Goal: Task Accomplishment & Management: Complete application form

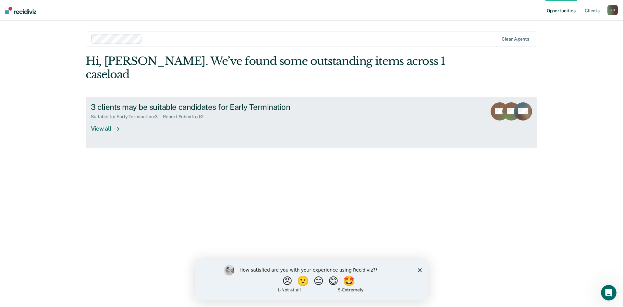
click at [106, 119] on div "View all" at bounding box center [109, 125] width 36 height 13
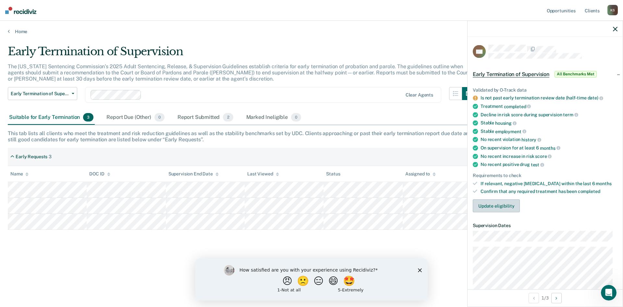
click at [495, 205] on button "Update eligibility" at bounding box center [496, 205] width 47 height 13
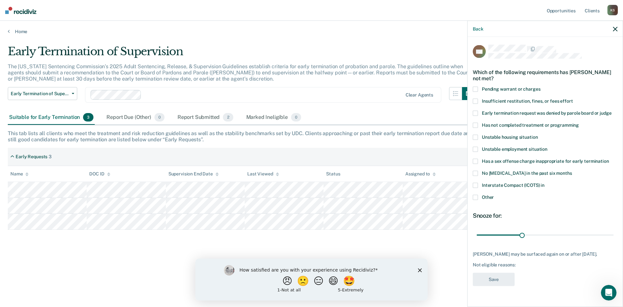
click at [474, 197] on span at bounding box center [475, 196] width 5 height 5
click at [494, 194] on input "Other" at bounding box center [494, 194] width 0 height 0
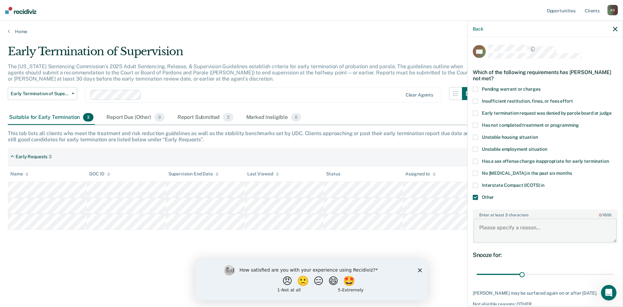
click at [504, 229] on textarea "Enter at least 3 characters 0 / 1600" at bounding box center [544, 230] width 143 height 24
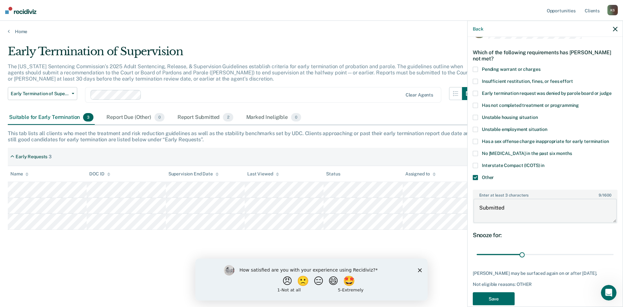
scroll to position [31, 0]
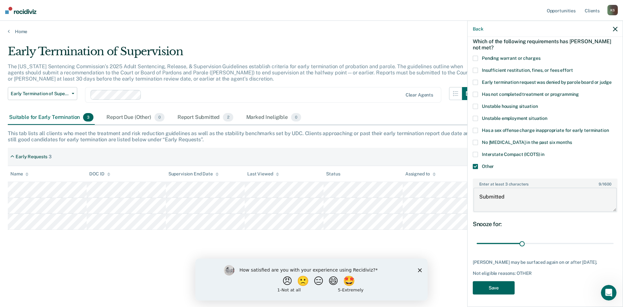
type textarea "Submitted"
click at [497, 287] on button "Save" at bounding box center [494, 287] width 42 height 13
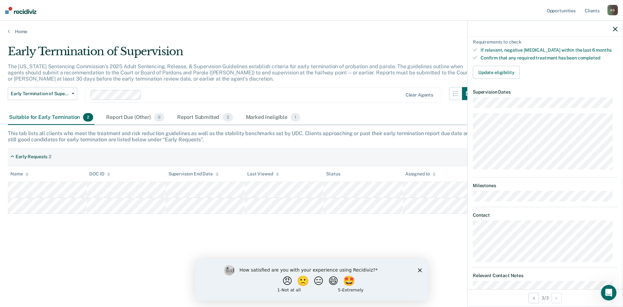
scroll to position [78, 0]
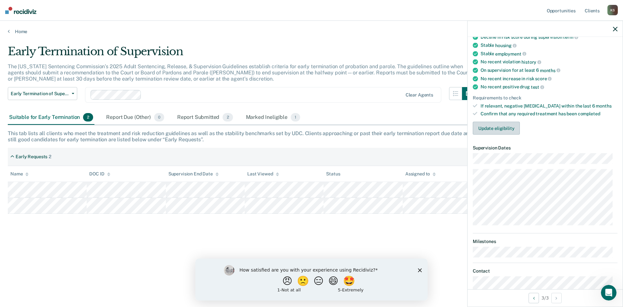
click at [497, 127] on button "Update eligibility" at bounding box center [496, 128] width 47 height 13
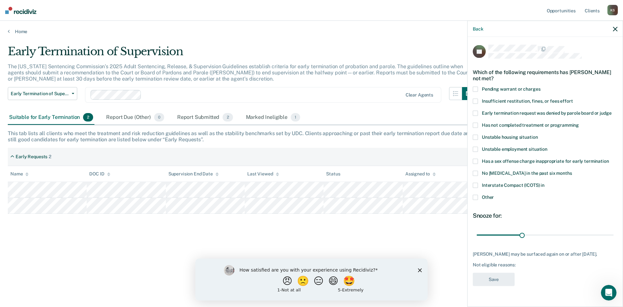
click at [476, 196] on span at bounding box center [475, 196] width 5 height 5
click at [494, 194] on input "Other" at bounding box center [494, 194] width 0 height 0
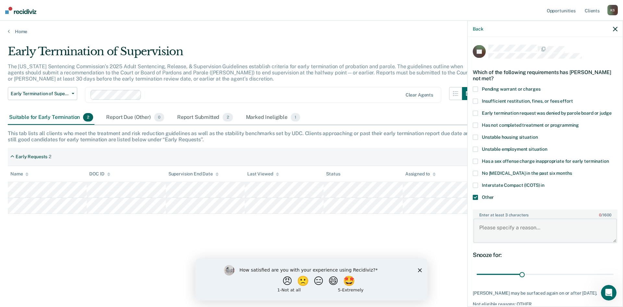
click at [512, 225] on textarea "Enter at least 3 characters 0 / 1600" at bounding box center [544, 230] width 143 height 24
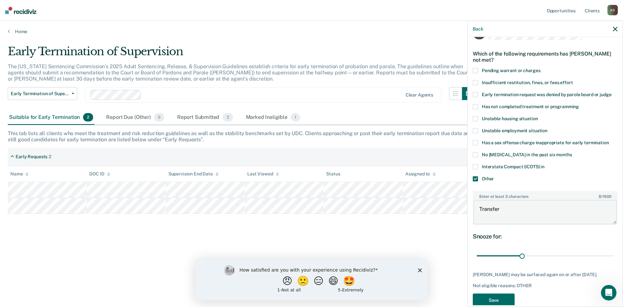
scroll to position [36, 0]
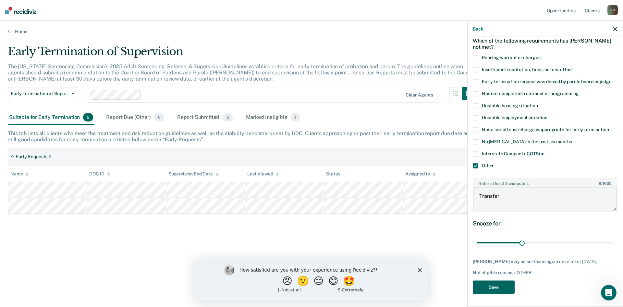
type textarea "Transfer"
click at [501, 288] on button "Save" at bounding box center [494, 286] width 42 height 13
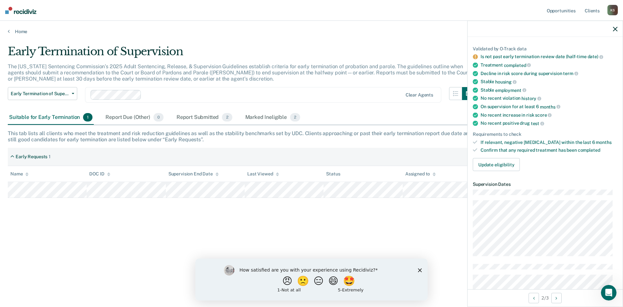
scroll to position [30, 0]
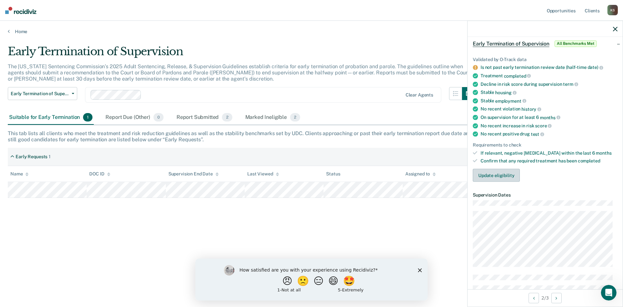
click at [499, 174] on button "Update eligibility" at bounding box center [496, 175] width 47 height 13
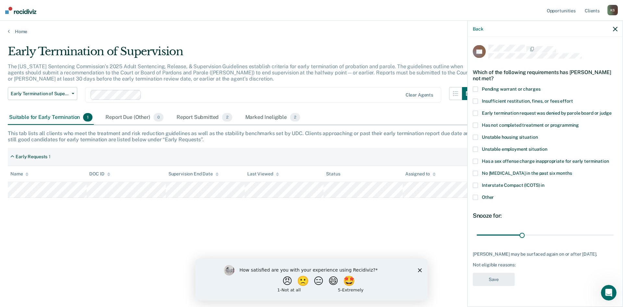
scroll to position [0, 0]
click at [477, 196] on span at bounding box center [475, 196] width 5 height 5
click at [494, 194] on input "Other" at bounding box center [494, 194] width 0 height 0
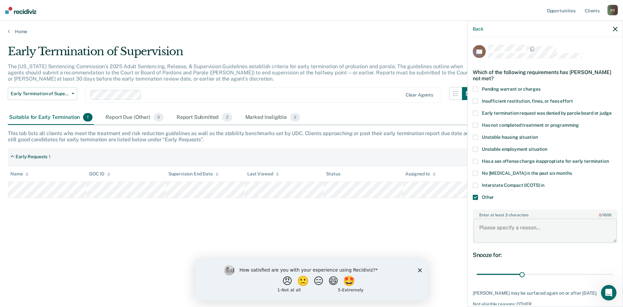
click at [502, 228] on textarea "Enter at least 3 characters 0 / 1600" at bounding box center [544, 230] width 143 height 24
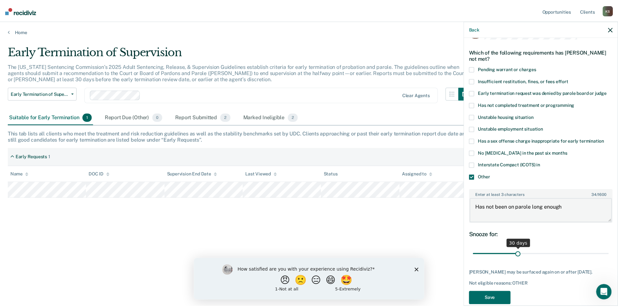
scroll to position [31, 0]
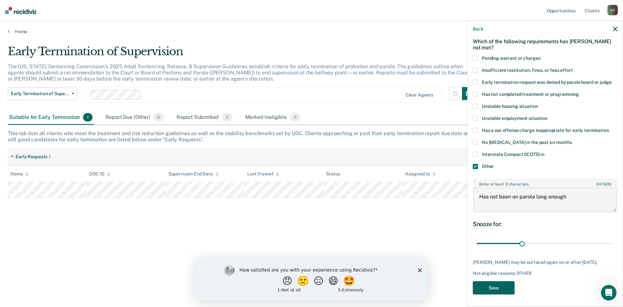
type textarea "Has not been on parole long enough"
click at [488, 284] on button "Save" at bounding box center [494, 287] width 42 height 13
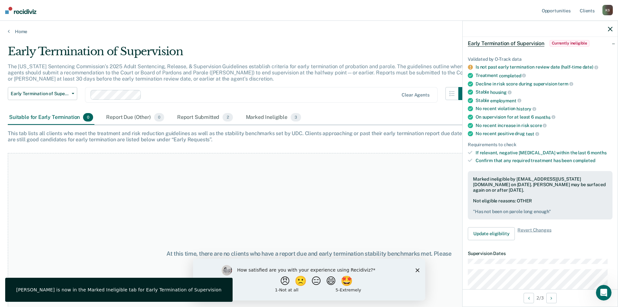
click at [607, 29] on div at bounding box center [540, 29] width 155 height 16
click at [610, 27] on icon "button" at bounding box center [610, 29] width 5 height 5
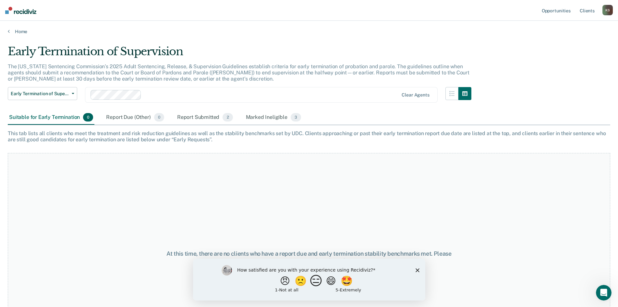
click at [316, 281] on button "😑" at bounding box center [316, 280] width 15 height 13
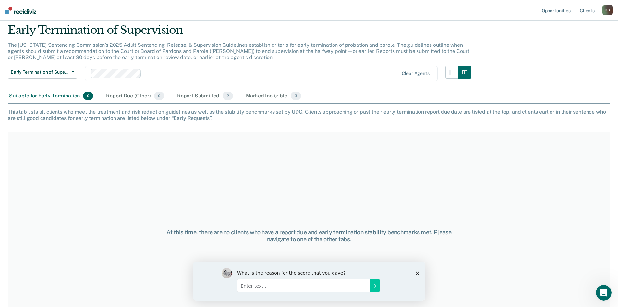
scroll to position [32, 0]
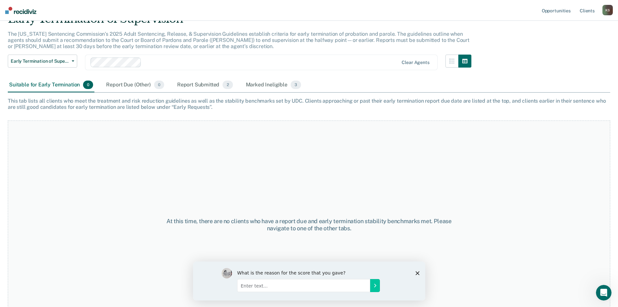
click at [417, 272] on polygon "Close survey" at bounding box center [417, 273] width 4 height 4
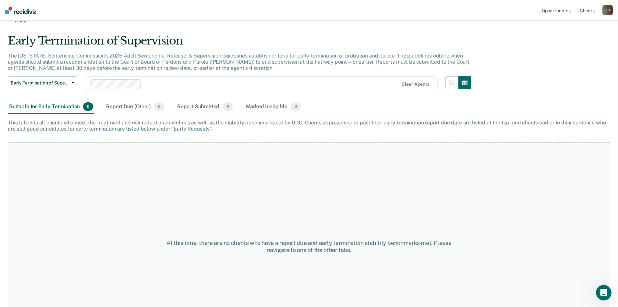
scroll to position [0, 0]
